Goal: Transaction & Acquisition: Purchase product/service

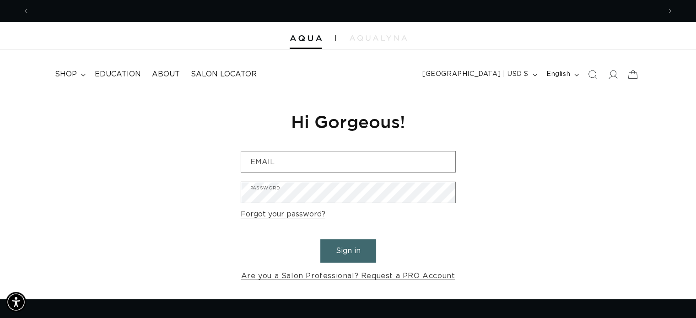
scroll to position [0, 631]
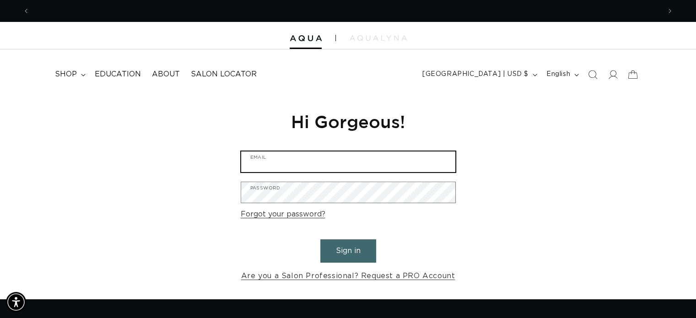
click at [335, 162] on input "Email" at bounding box center [348, 162] width 214 height 21
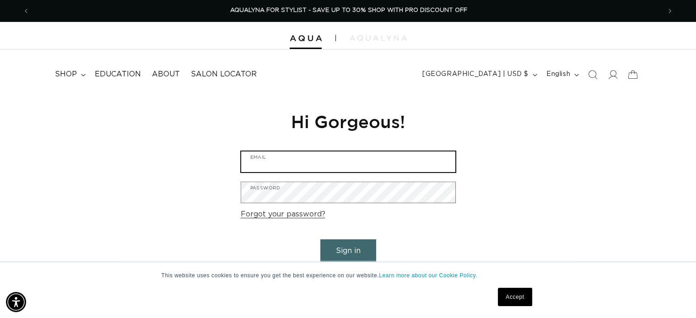
type input "backsuz@lumos.net"
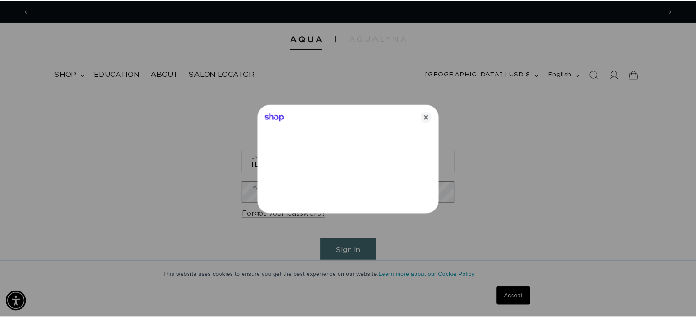
scroll to position [0, 0]
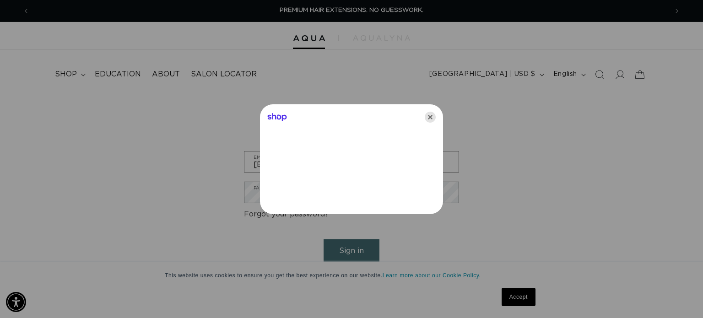
click at [429, 114] on icon "Close" at bounding box center [430, 117] width 11 height 11
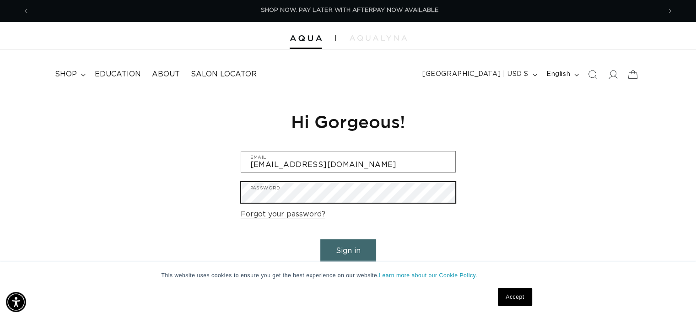
scroll to position [0, 1262]
click at [320, 239] on button "Sign in" at bounding box center [348, 250] width 56 height 23
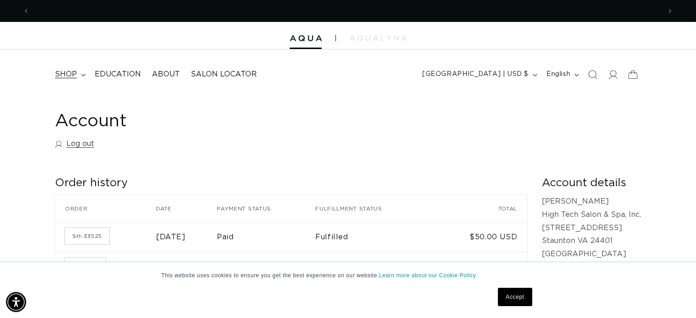
scroll to position [0, 1262]
click at [66, 79] on span "shop" at bounding box center [66, 75] width 22 height 10
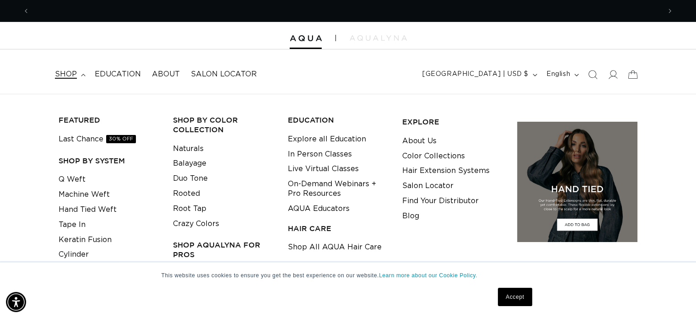
scroll to position [0, 631]
click at [194, 221] on link "Crazy Colors" at bounding box center [196, 224] width 46 height 15
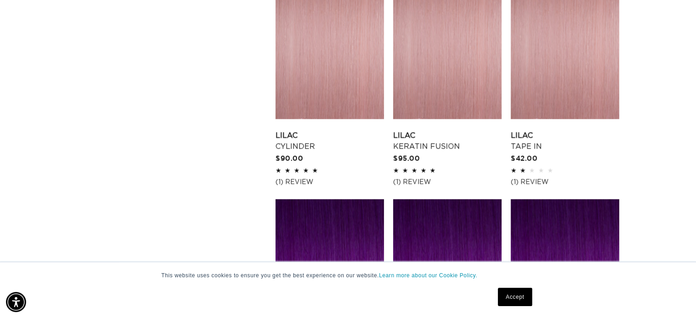
scroll to position [0, 631]
click at [553, 130] on link "Lilac Tape In" at bounding box center [565, 141] width 109 height 22
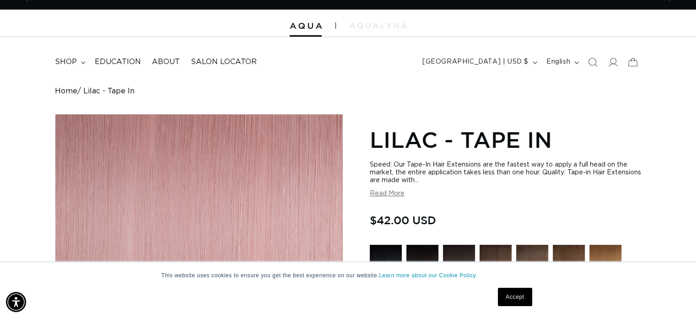
click at [383, 196] on button "Read More" at bounding box center [387, 194] width 35 height 8
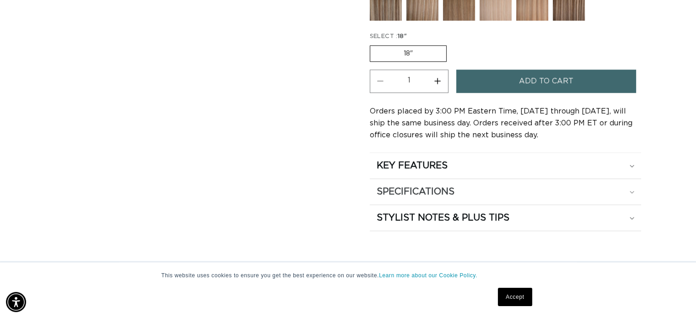
click at [387, 186] on h2 "SPECIFICATIONS" at bounding box center [416, 192] width 78 height 12
